Goal: Information Seeking & Learning: Learn about a topic

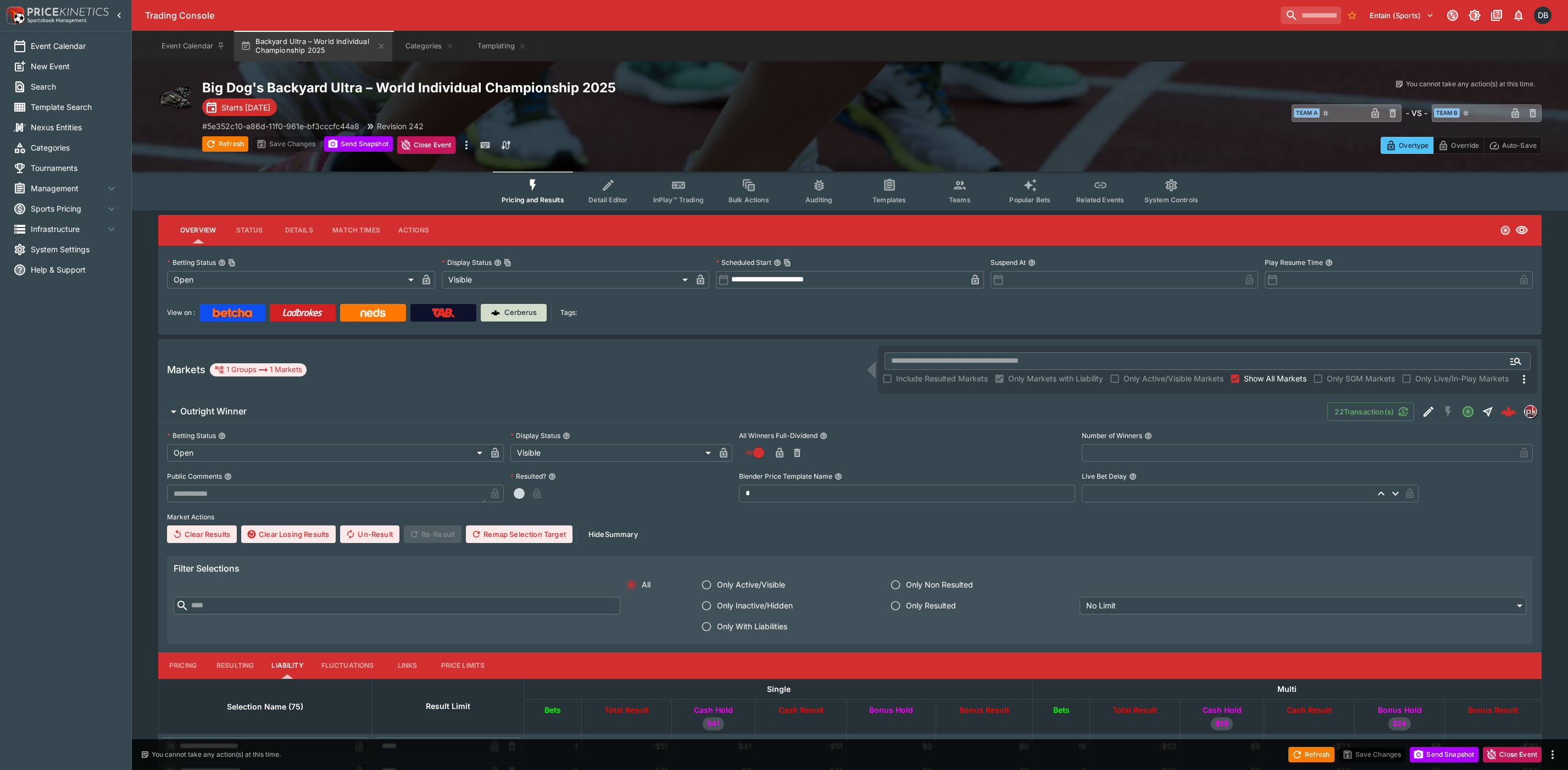
click at [505, 309] on p "Cerberus" at bounding box center [520, 313] width 32 height 11
click at [520, 318] on link "Cerberus" at bounding box center [514, 313] width 66 height 18
click at [531, 190] on icon "Event type filters" at bounding box center [533, 185] width 14 height 14
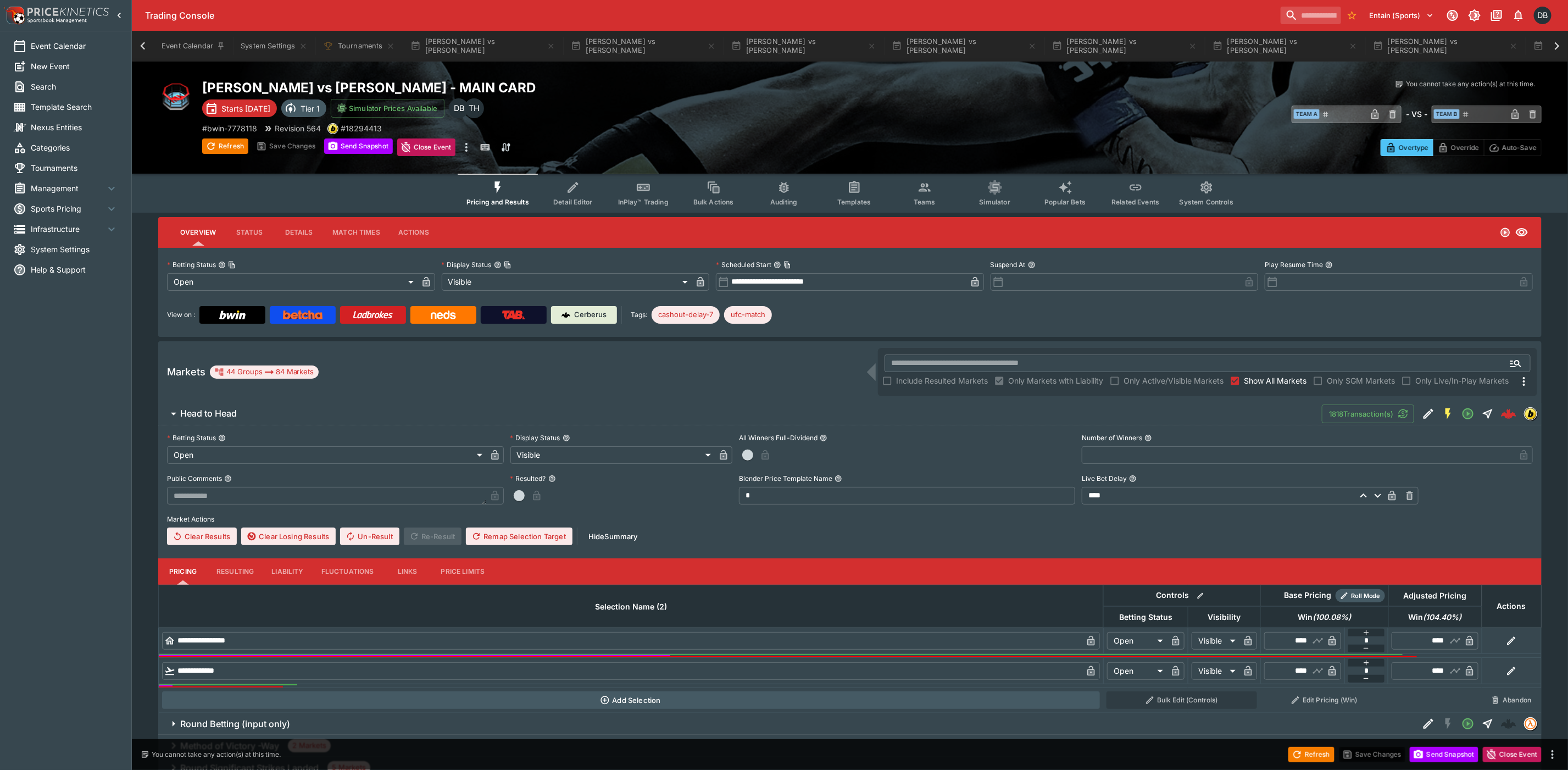
scroll to position [0, 806]
click at [1362, 43] on button "[PERSON_NAME] vs [PERSON_NAME]" at bounding box center [1441, 46] width 158 height 31
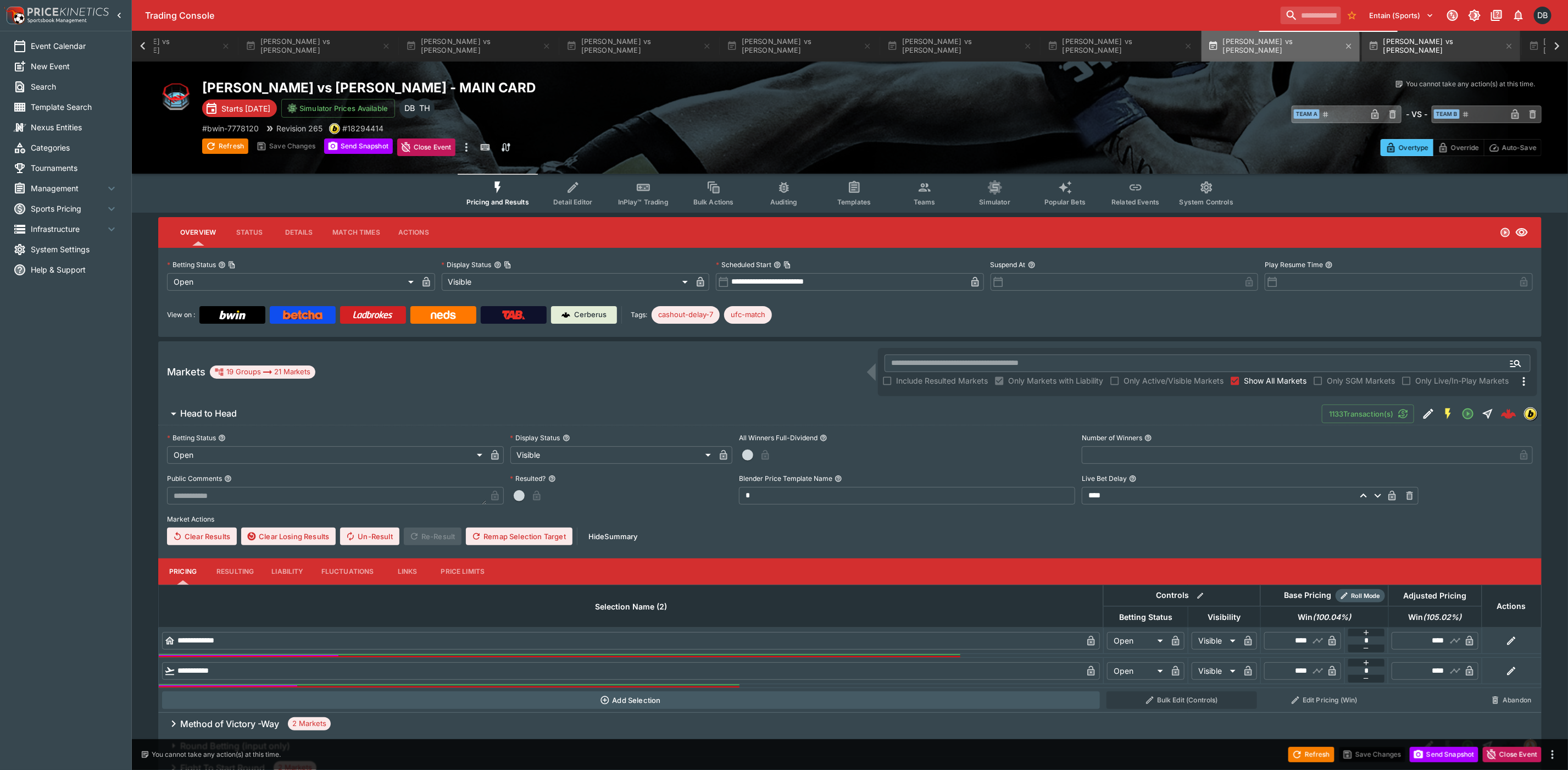
click at [1202, 48] on button "[PERSON_NAME] vs [PERSON_NAME]" at bounding box center [1281, 46] width 158 height 31
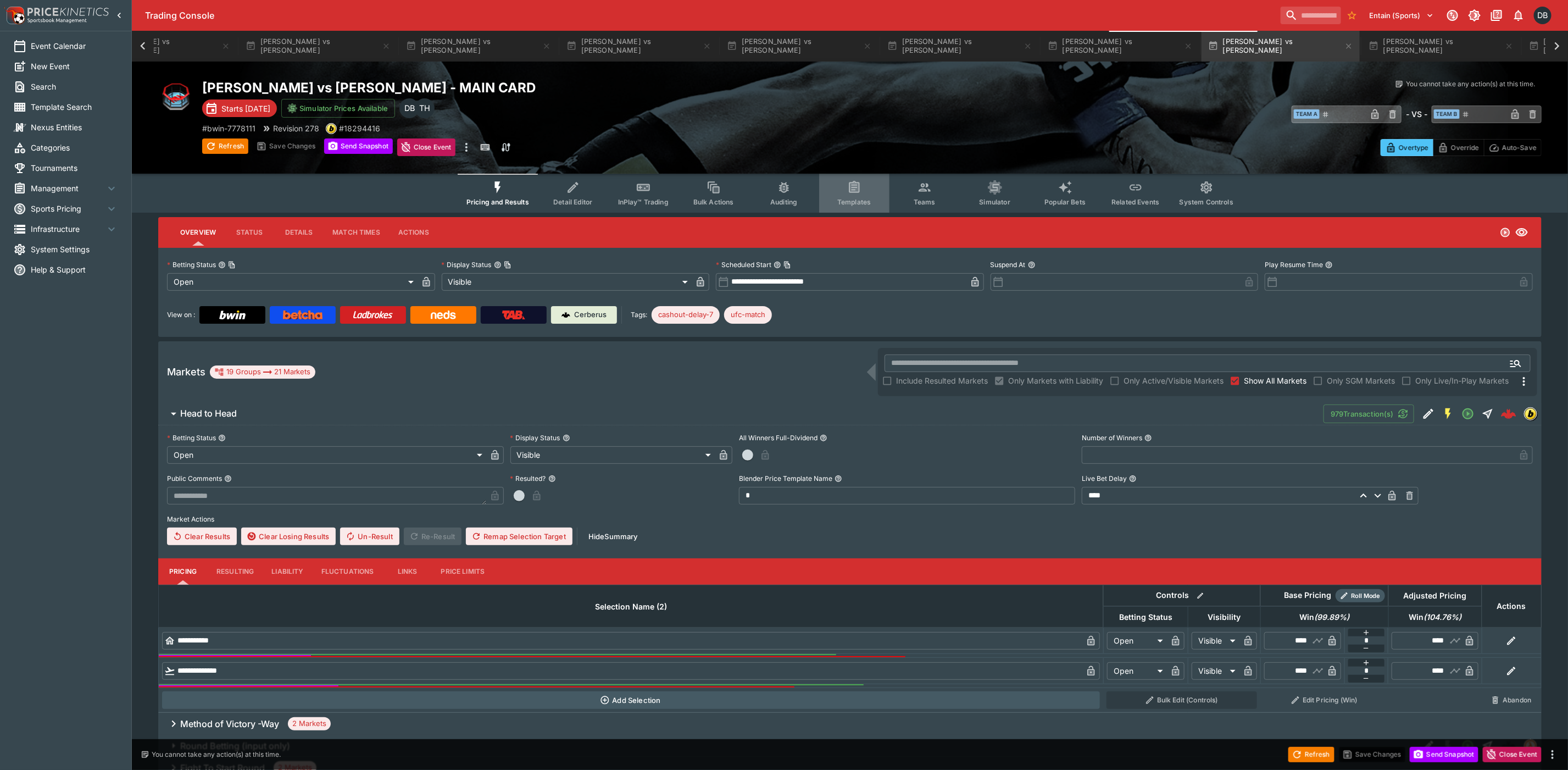
click at [832, 194] on button "Templates" at bounding box center [854, 193] width 70 height 39
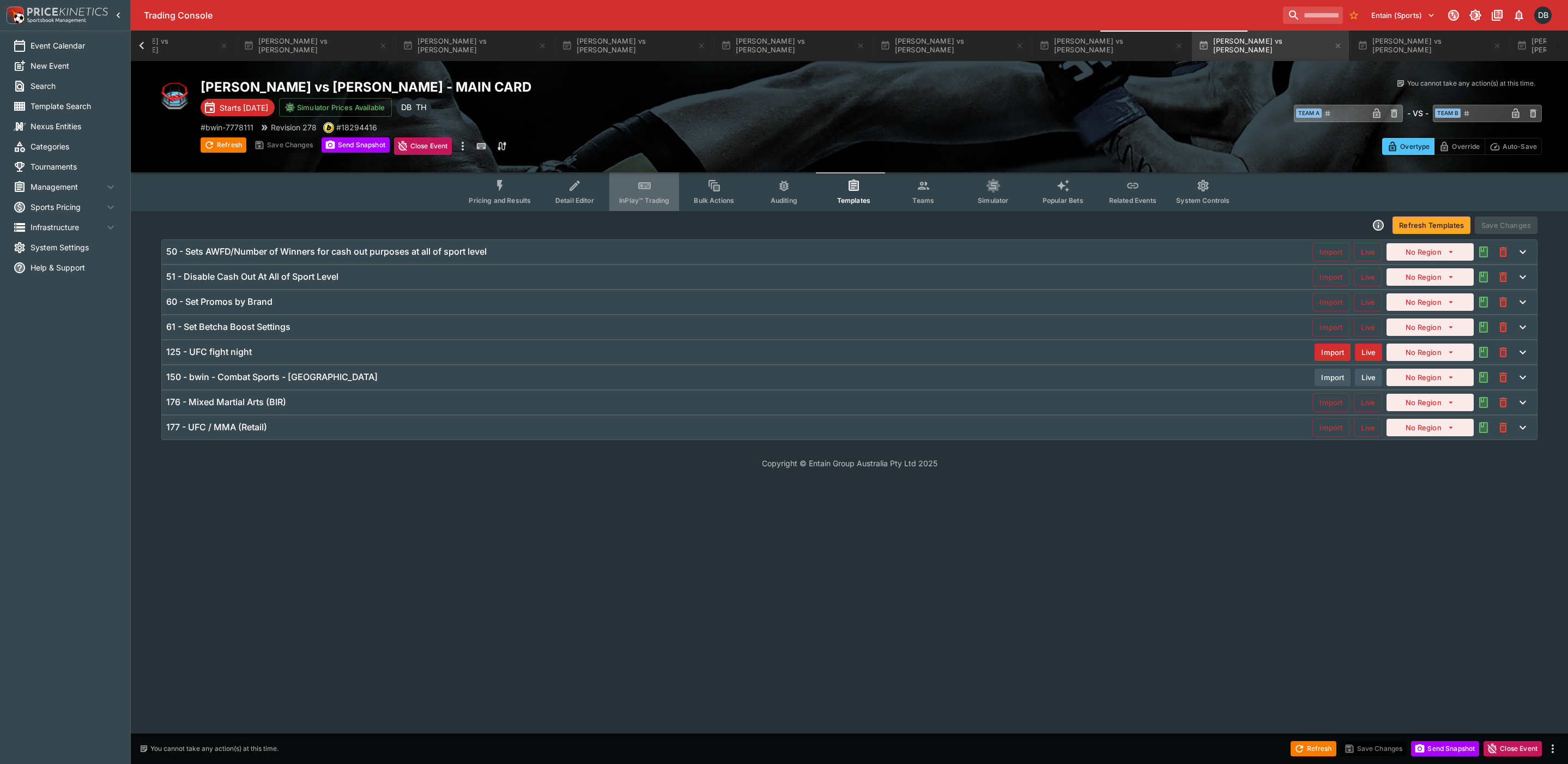
click at [648, 193] on button "InPlay™ Trading" at bounding box center [644, 192] width 69 height 39
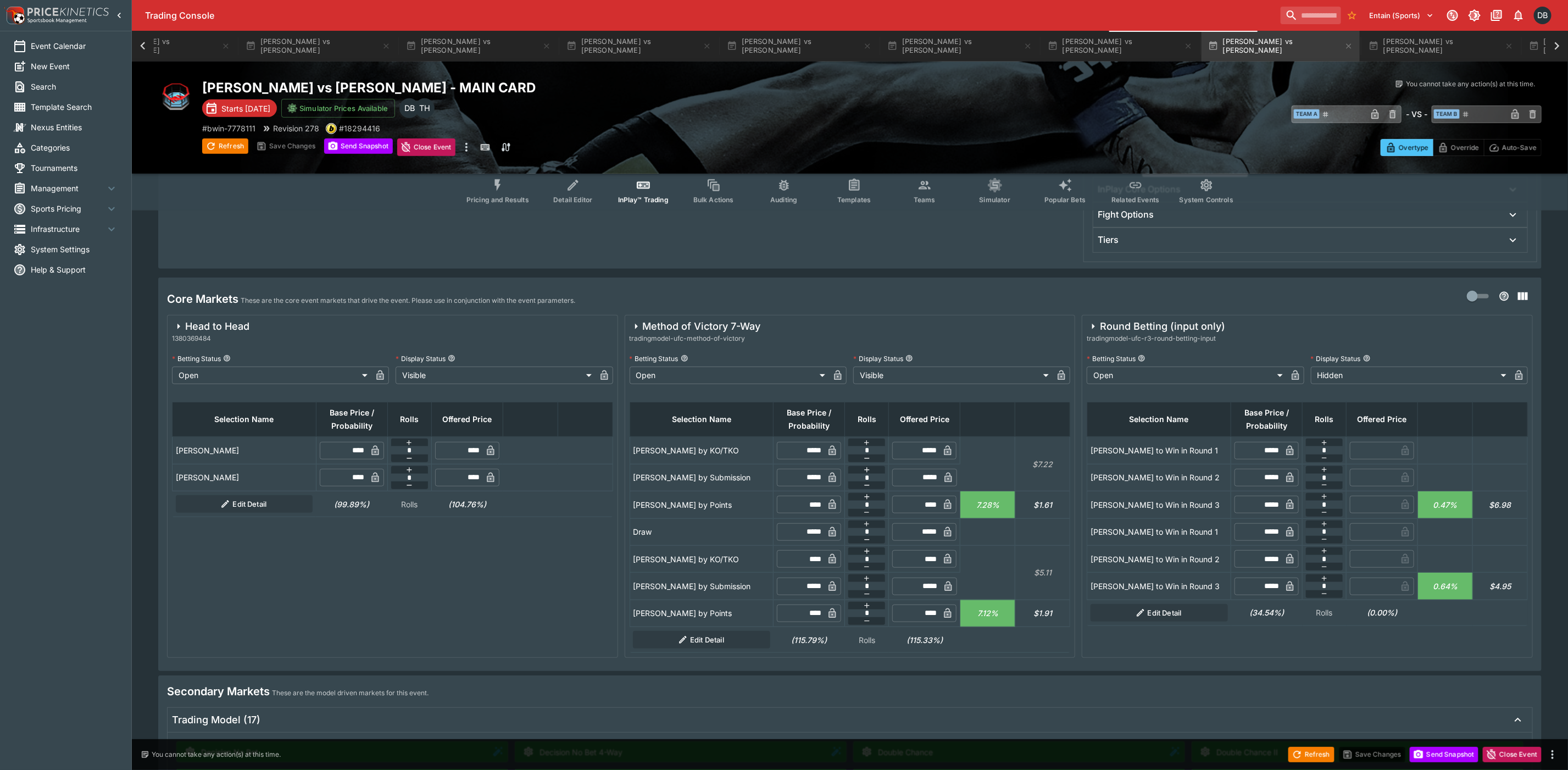
scroll to position [330, 0]
click at [1362, 50] on button "[PERSON_NAME] vs [PERSON_NAME]" at bounding box center [1441, 46] width 158 height 31
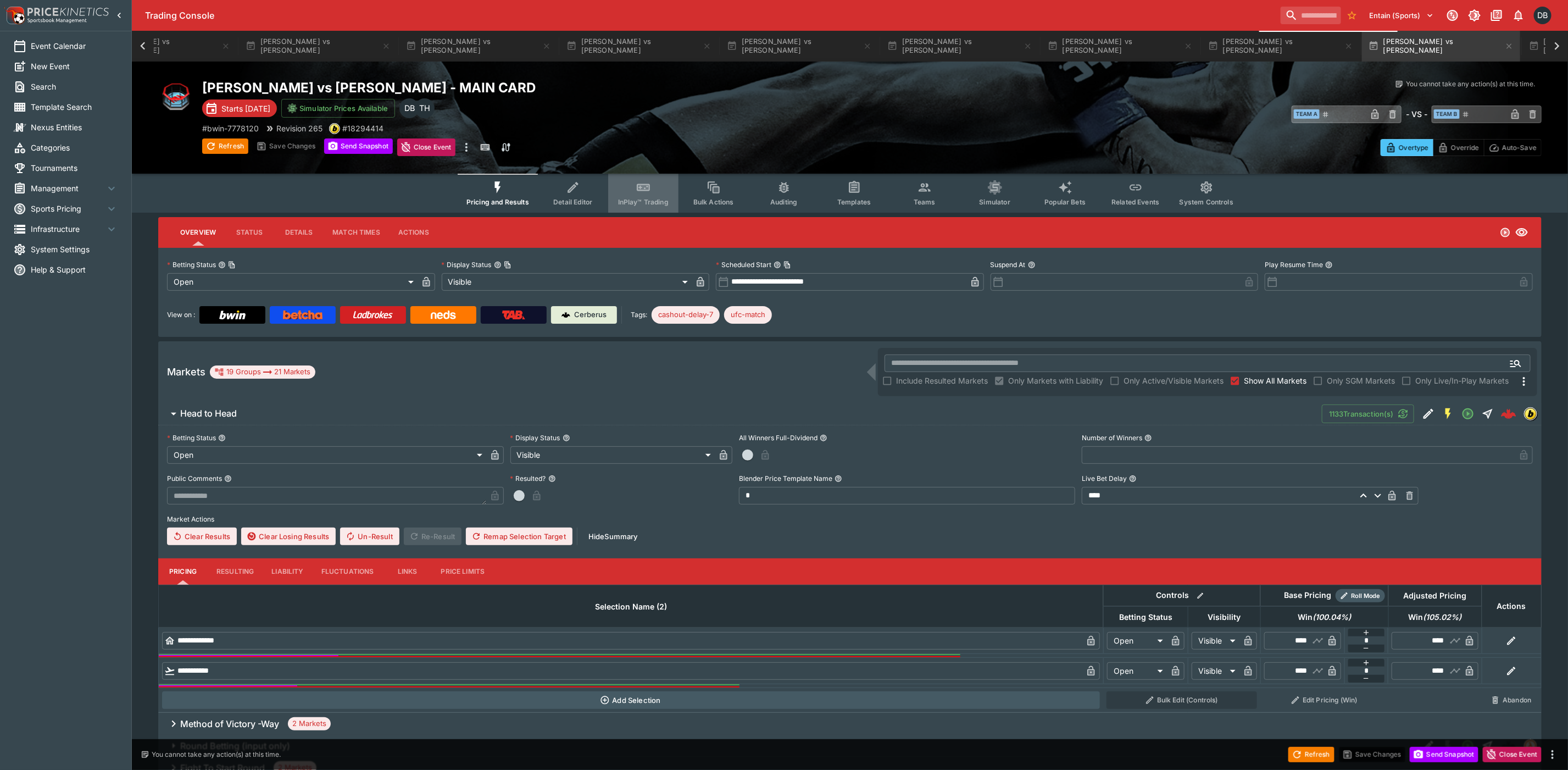
click at [659, 199] on span "InPlay™ Trading" at bounding box center [644, 202] width 51 height 8
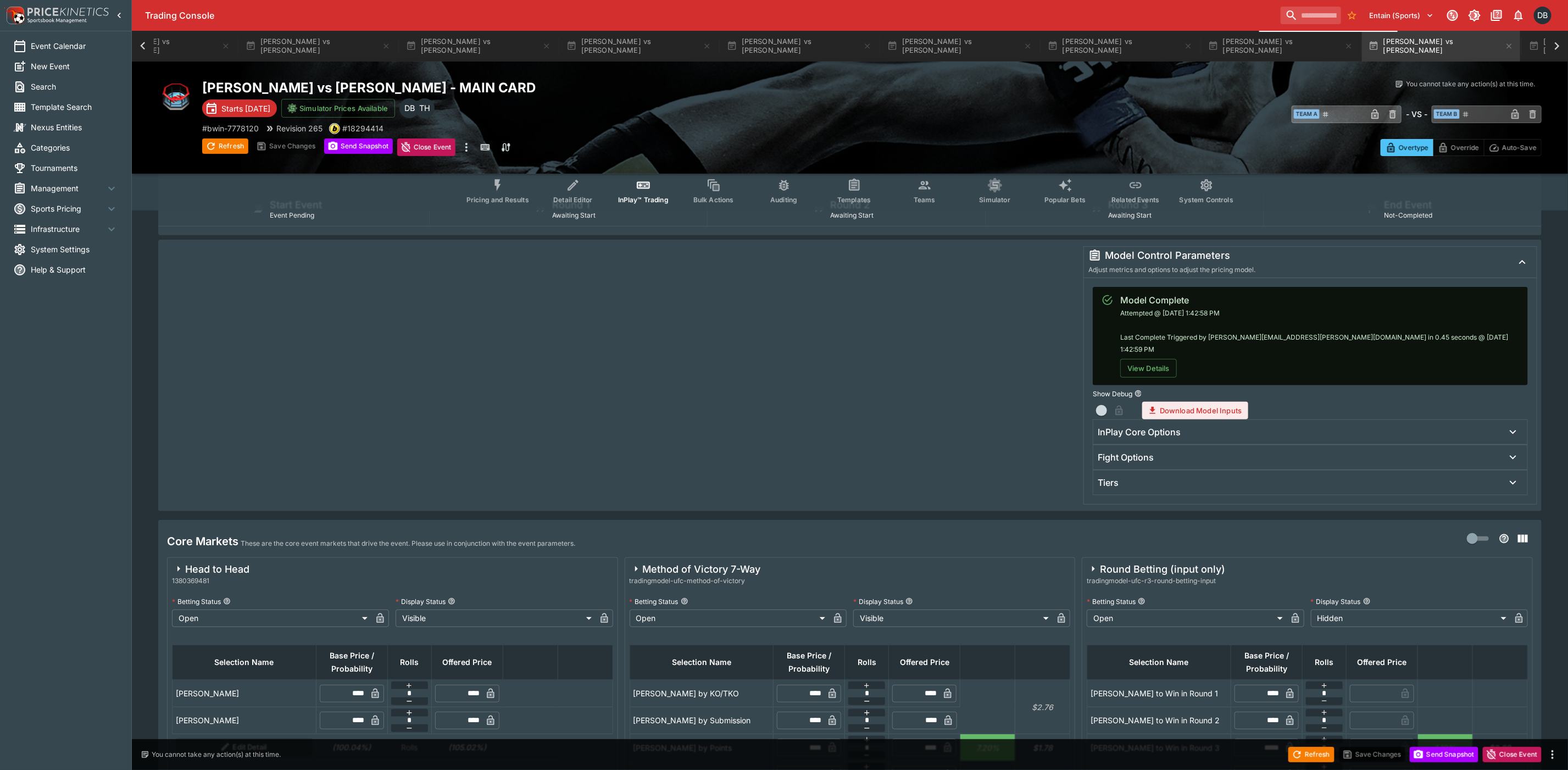
scroll to position [412, 0]
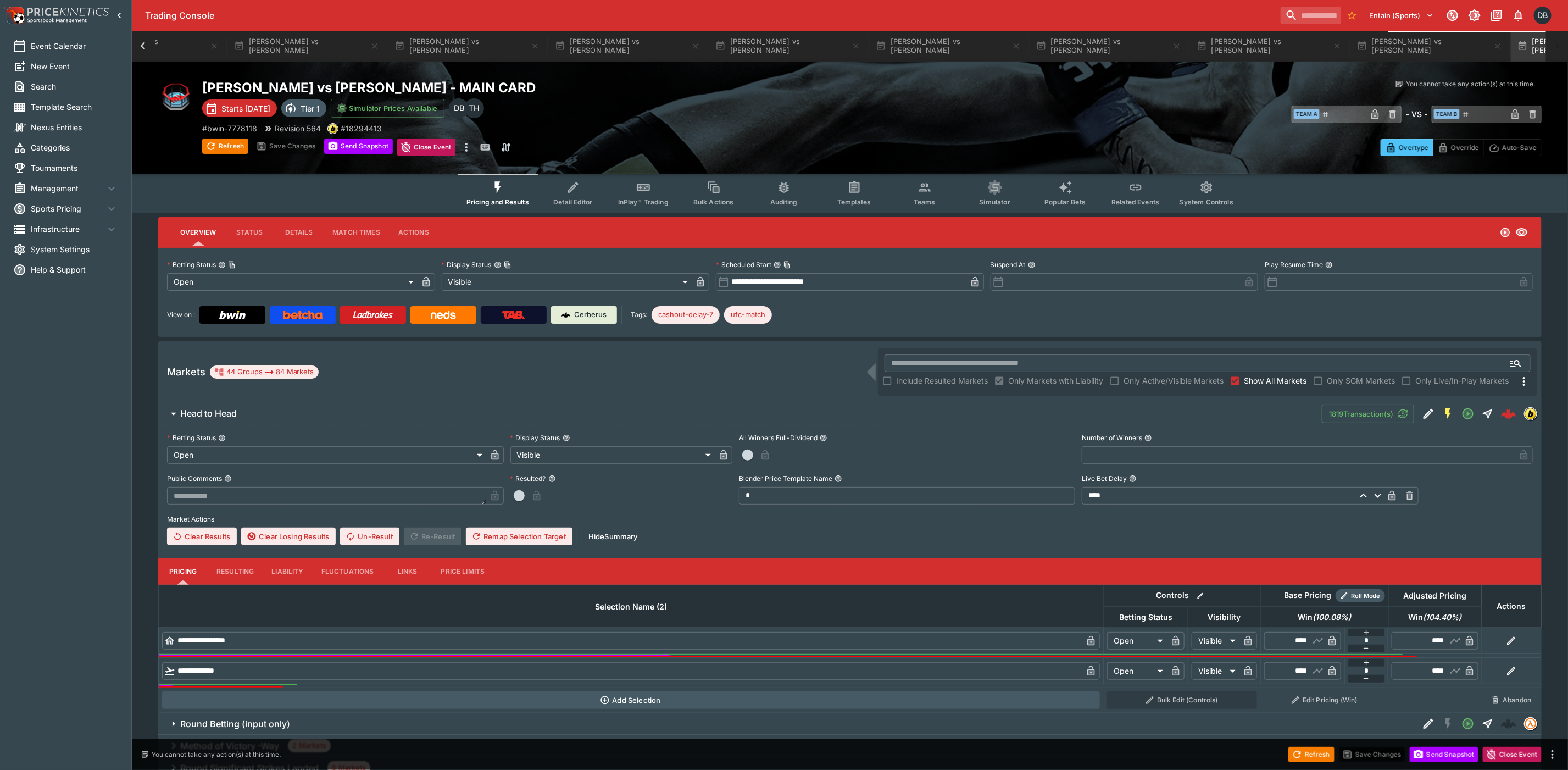
click at [631, 195] on button "InPlay™ Trading" at bounding box center [644, 193] width 70 height 39
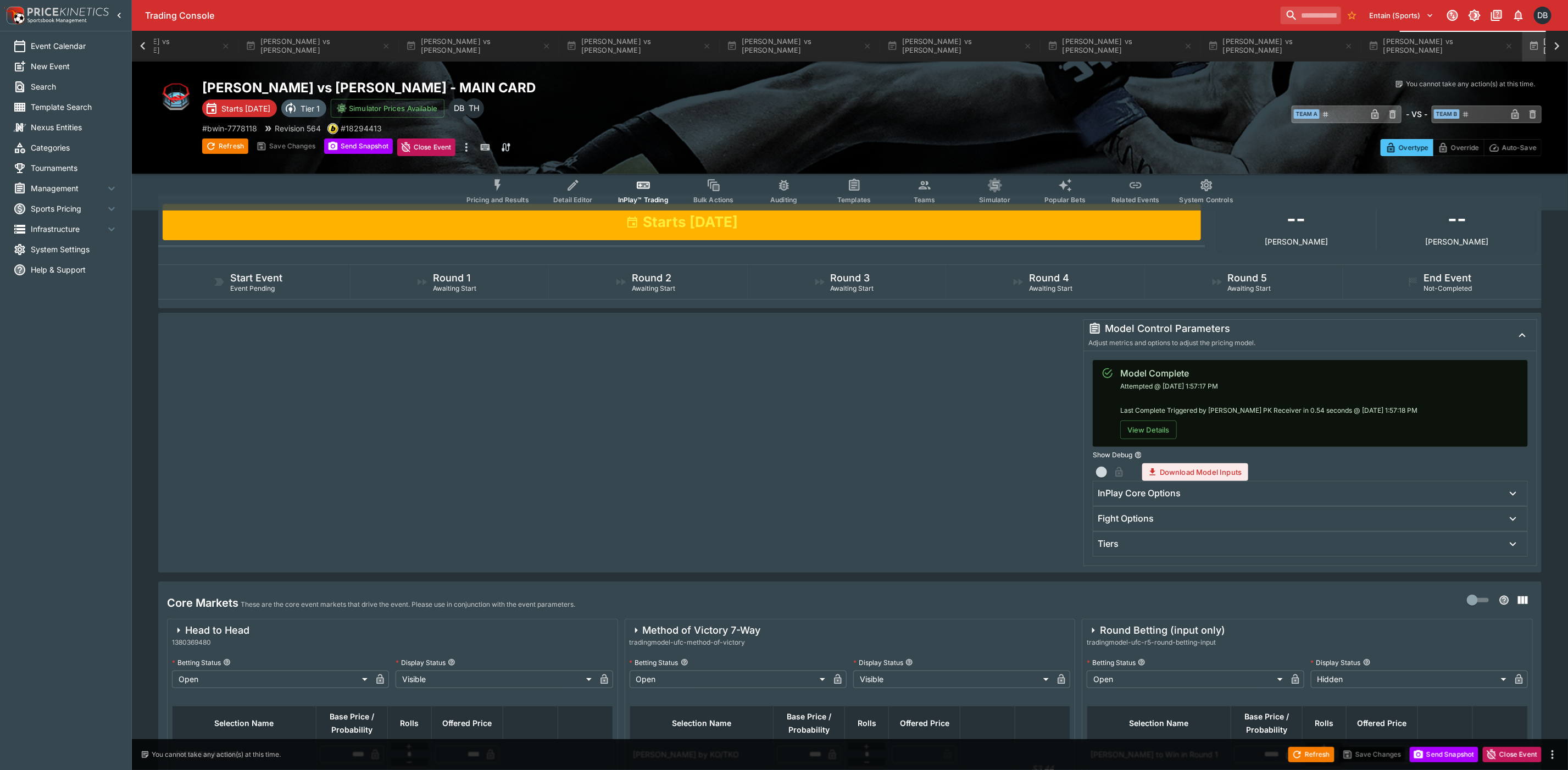
scroll to position [412, 0]
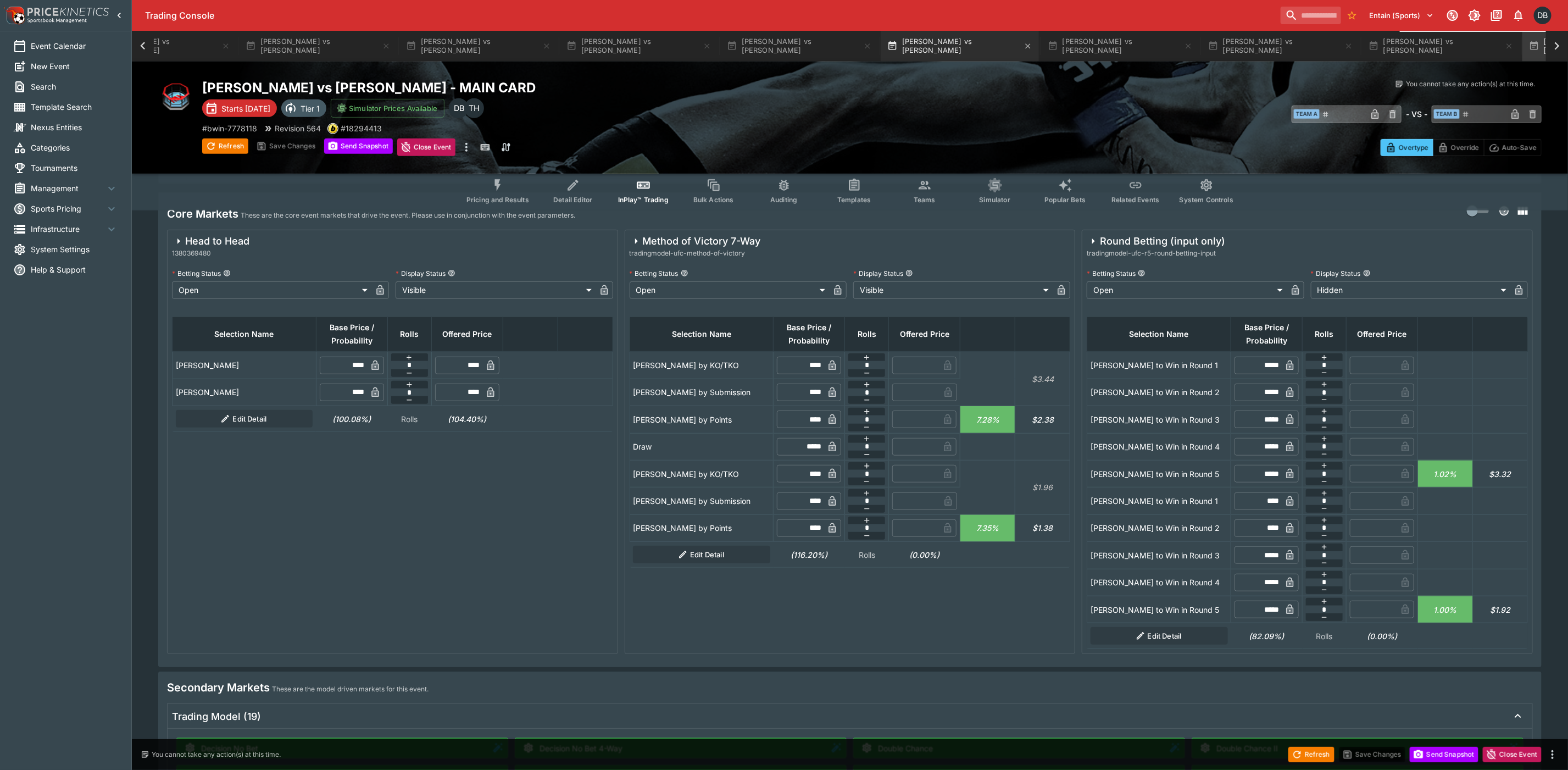
click at [887, 47] on button "[PERSON_NAME] vs [PERSON_NAME]" at bounding box center [959, 46] width 158 height 31
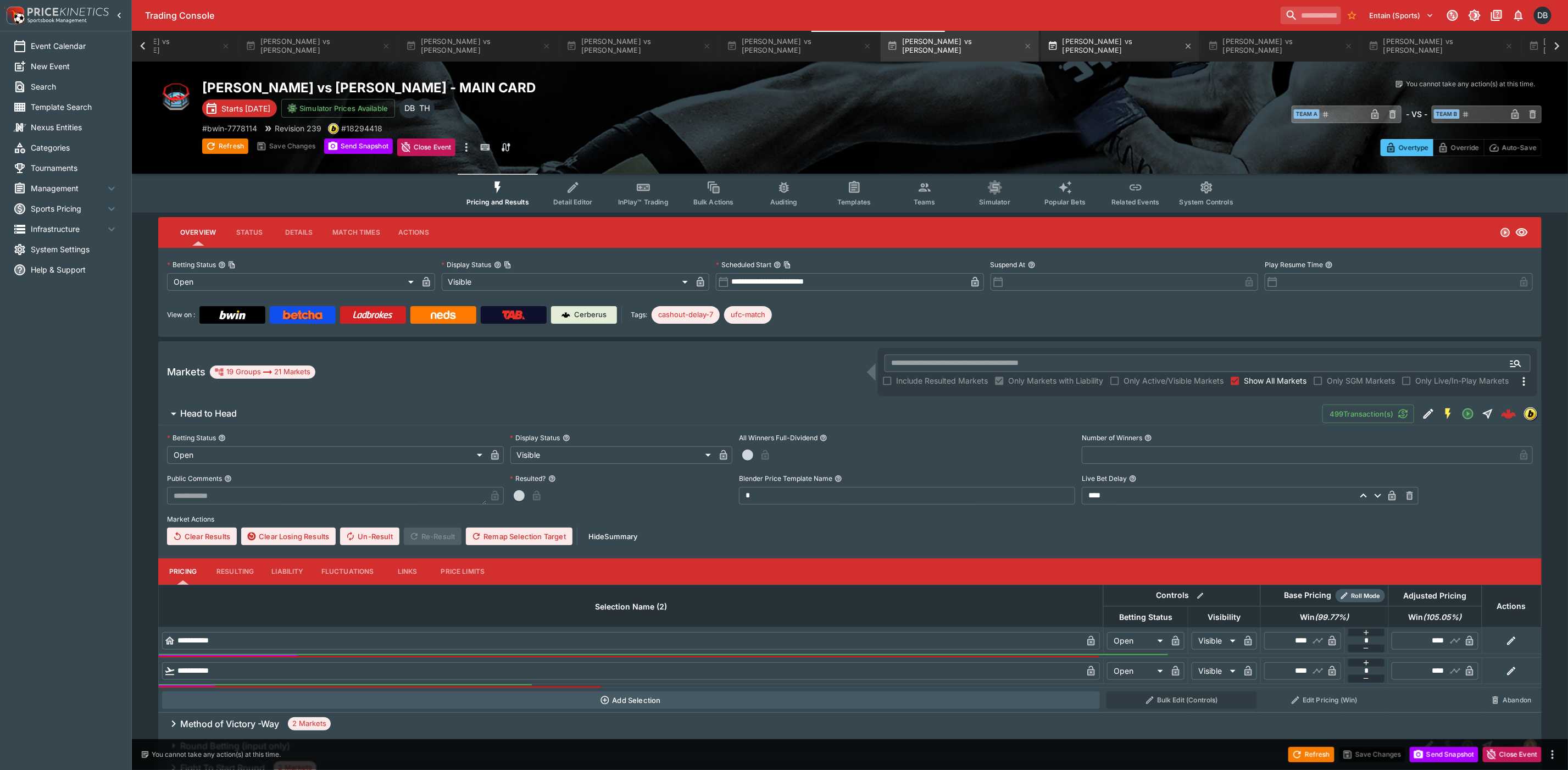
click at [1041, 54] on button "[PERSON_NAME] vs [PERSON_NAME]" at bounding box center [1120, 46] width 158 height 31
click at [660, 185] on button "InPlay™ Trading" at bounding box center [644, 193] width 70 height 39
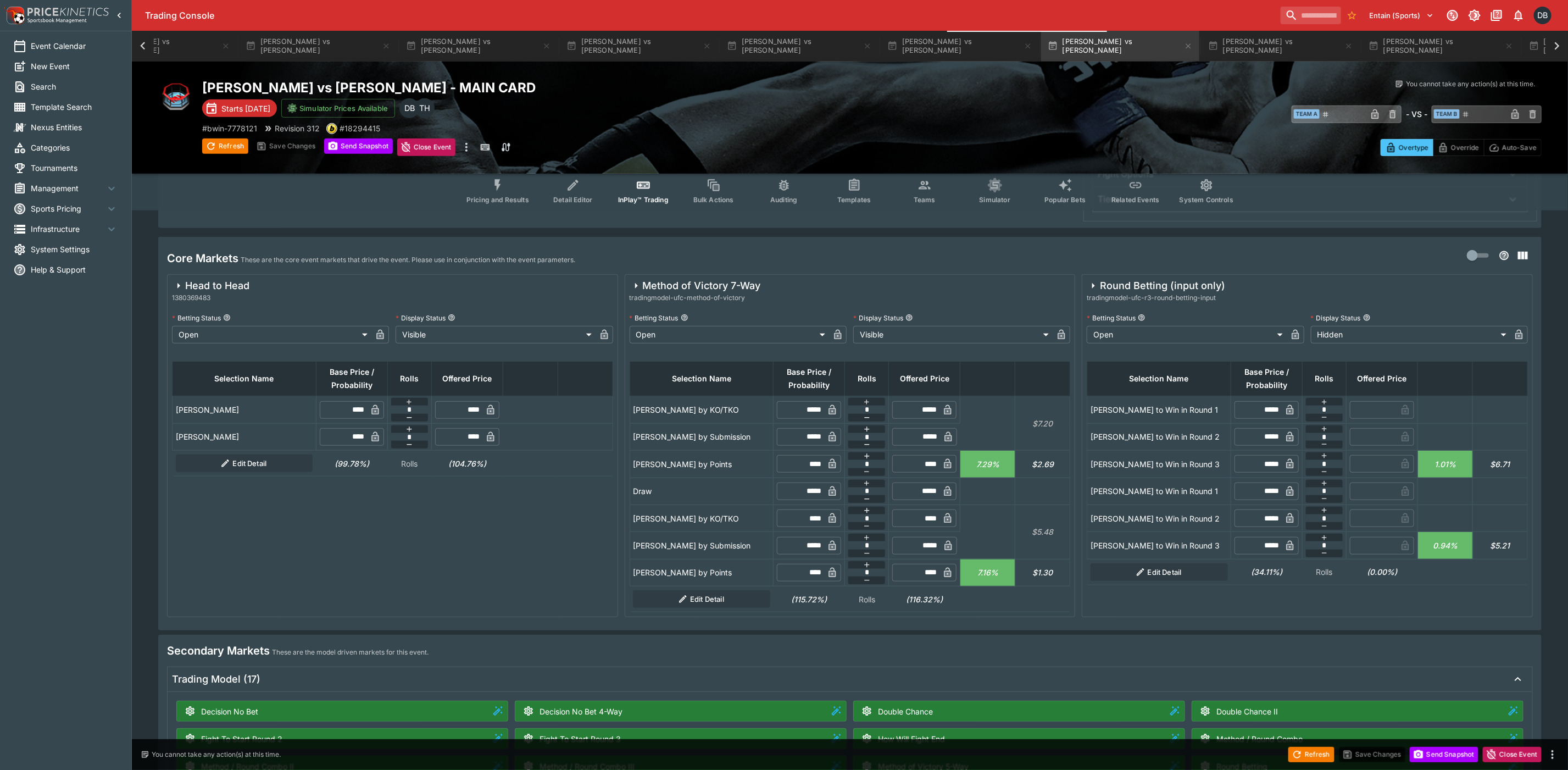
scroll to position [412, 0]
